Goal: Use online tool/utility

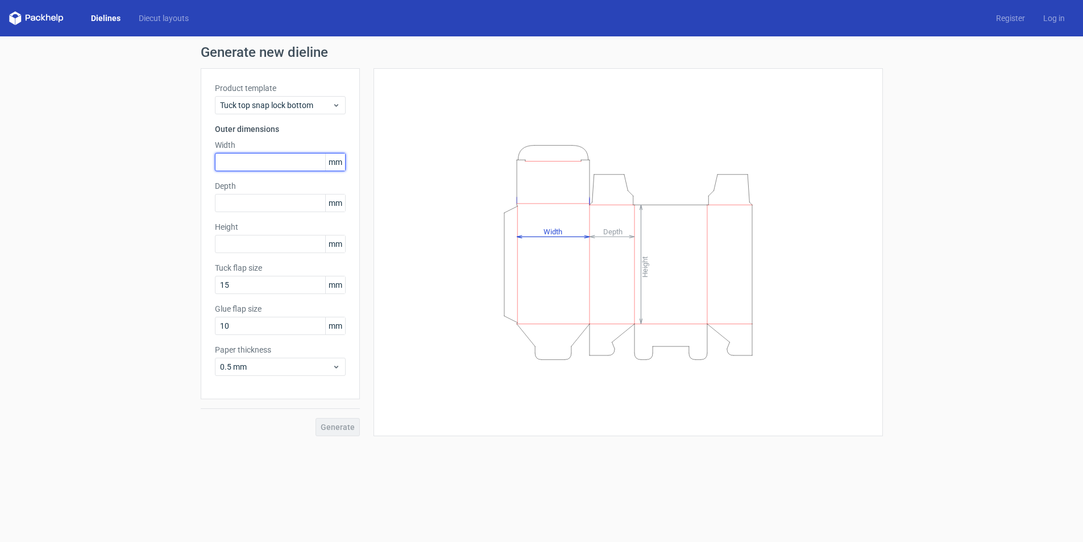
click at [264, 162] on input "text" at bounding box center [280, 162] width 131 height 18
click at [268, 249] on input "text" at bounding box center [280, 244] width 131 height 18
click at [271, 155] on input "text" at bounding box center [280, 162] width 131 height 18
paste input "22701"
click at [278, 205] on div "Depth mm" at bounding box center [280, 196] width 131 height 32
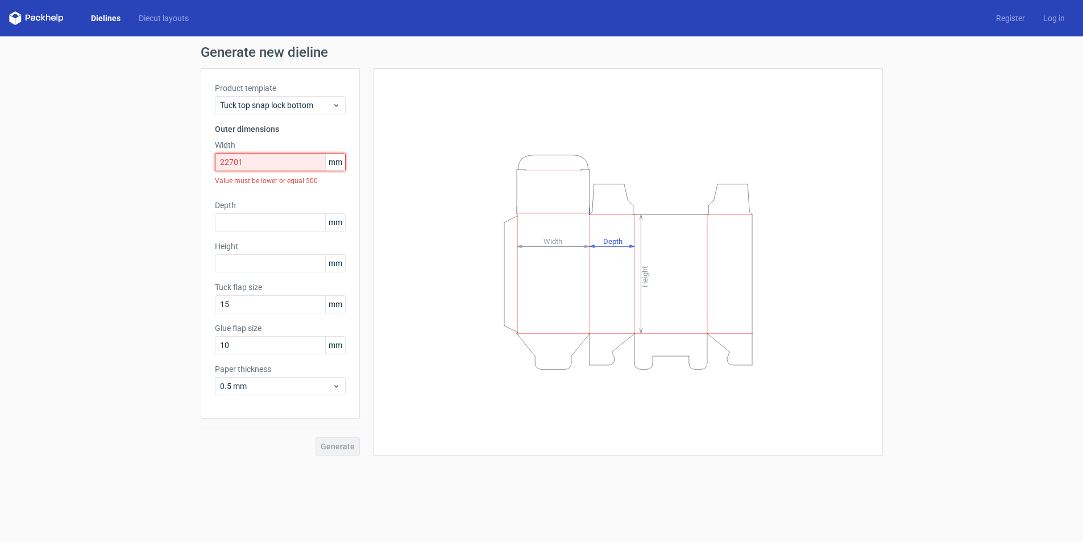
click at [229, 159] on input "22701" at bounding box center [280, 162] width 131 height 18
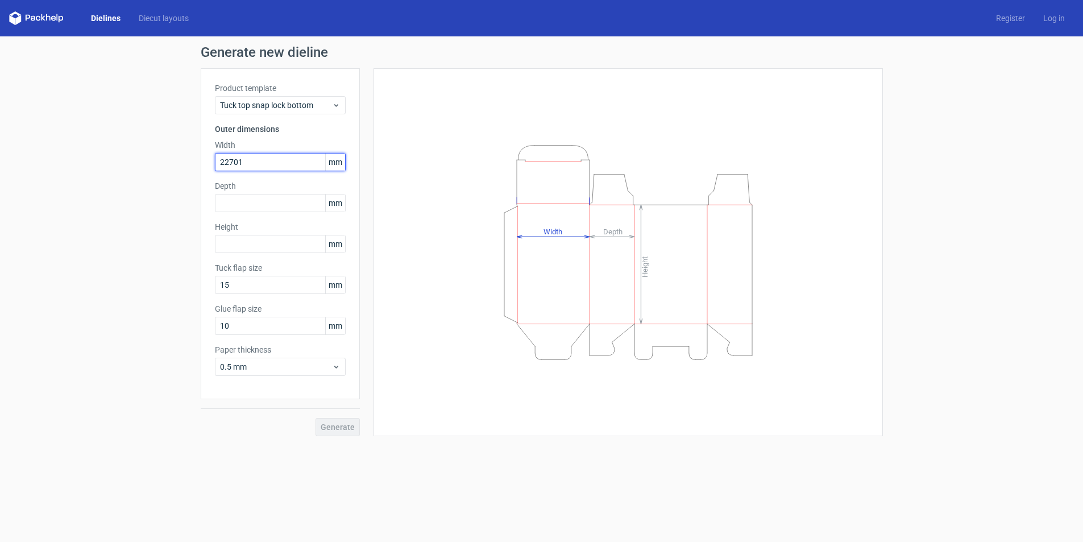
drag, startPoint x: 245, startPoint y: 161, endPoint x: 231, endPoint y: 160, distance: 14.3
click at [231, 160] on input "22701" at bounding box center [280, 162] width 131 height 18
type input "23"
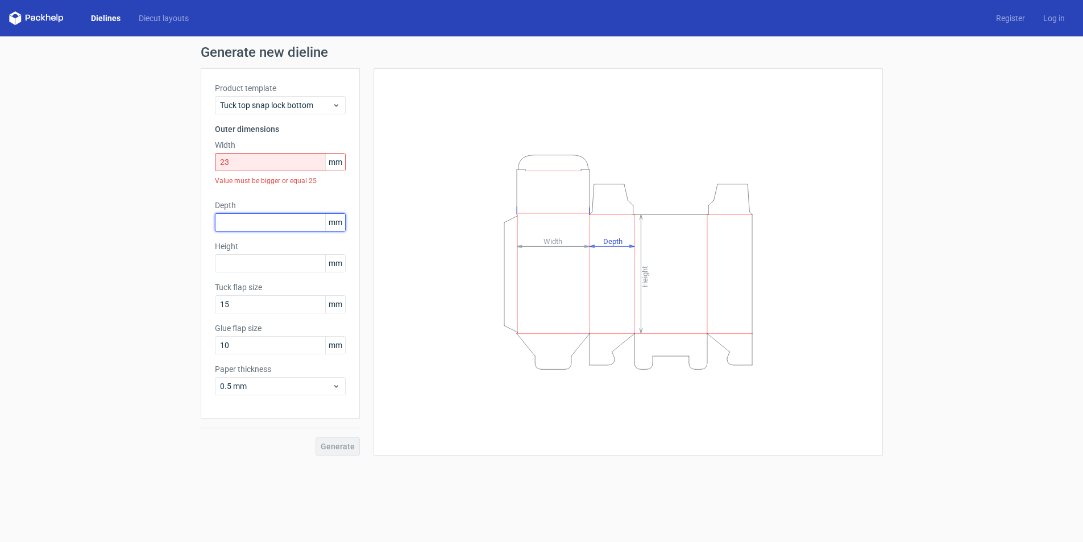
click at [236, 208] on div "Depth mm" at bounding box center [280, 216] width 131 height 32
click at [242, 164] on input "23" at bounding box center [280, 162] width 131 height 18
